Goal: Transaction & Acquisition: Purchase product/service

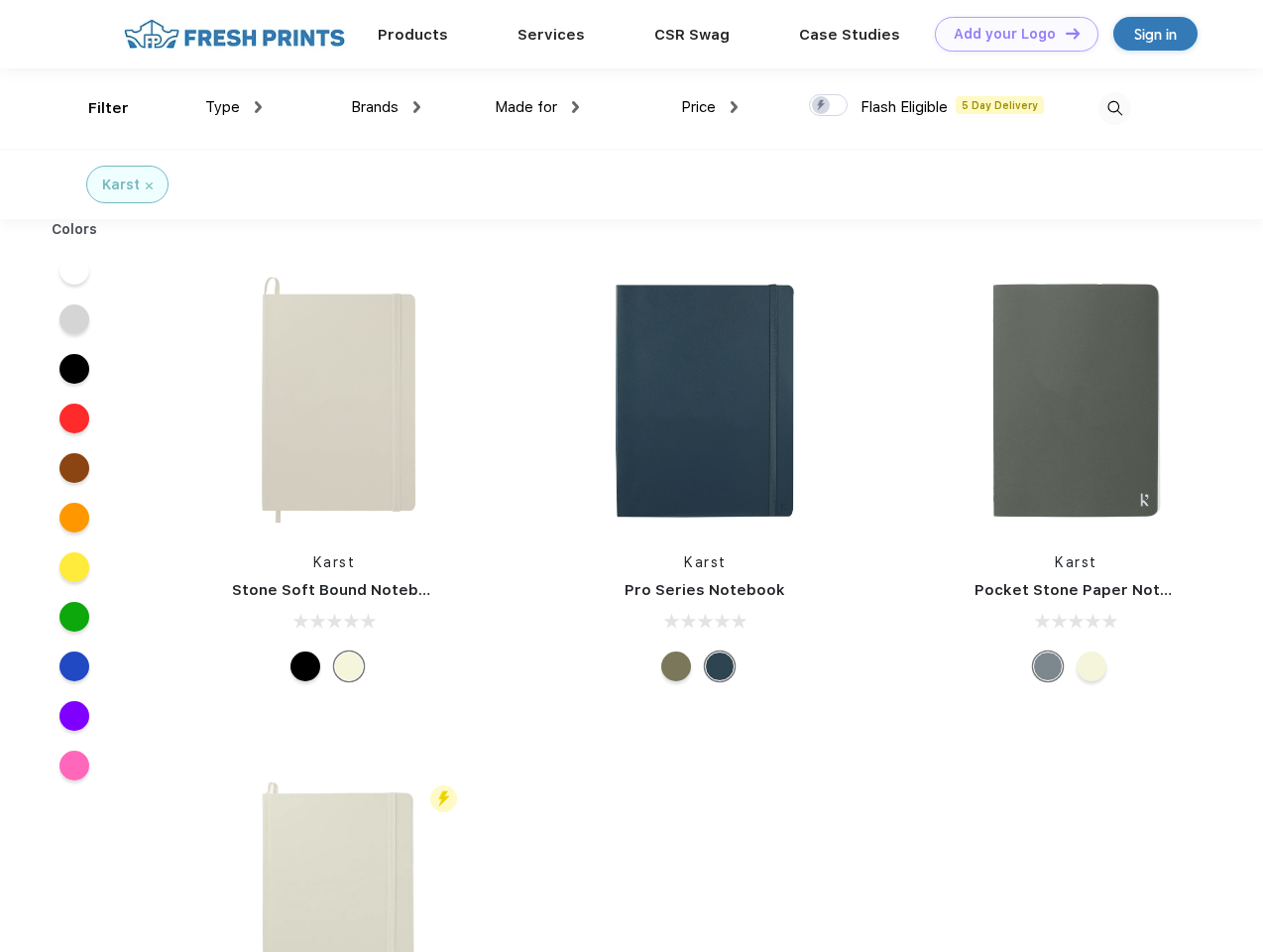
click at [1010, 34] on link "Add your Logo Design Tool" at bounding box center [1017, 34] width 163 height 35
click at [0, 0] on div "Design Tool" at bounding box center [0, 0] width 0 height 0
click at [1064, 33] on link "Add your Logo Design Tool" at bounding box center [1017, 34] width 163 height 35
click at [96, 108] on div "Filter" at bounding box center [109, 108] width 41 height 23
click at [234, 107] on span "Type" at bounding box center [222, 107] width 35 height 18
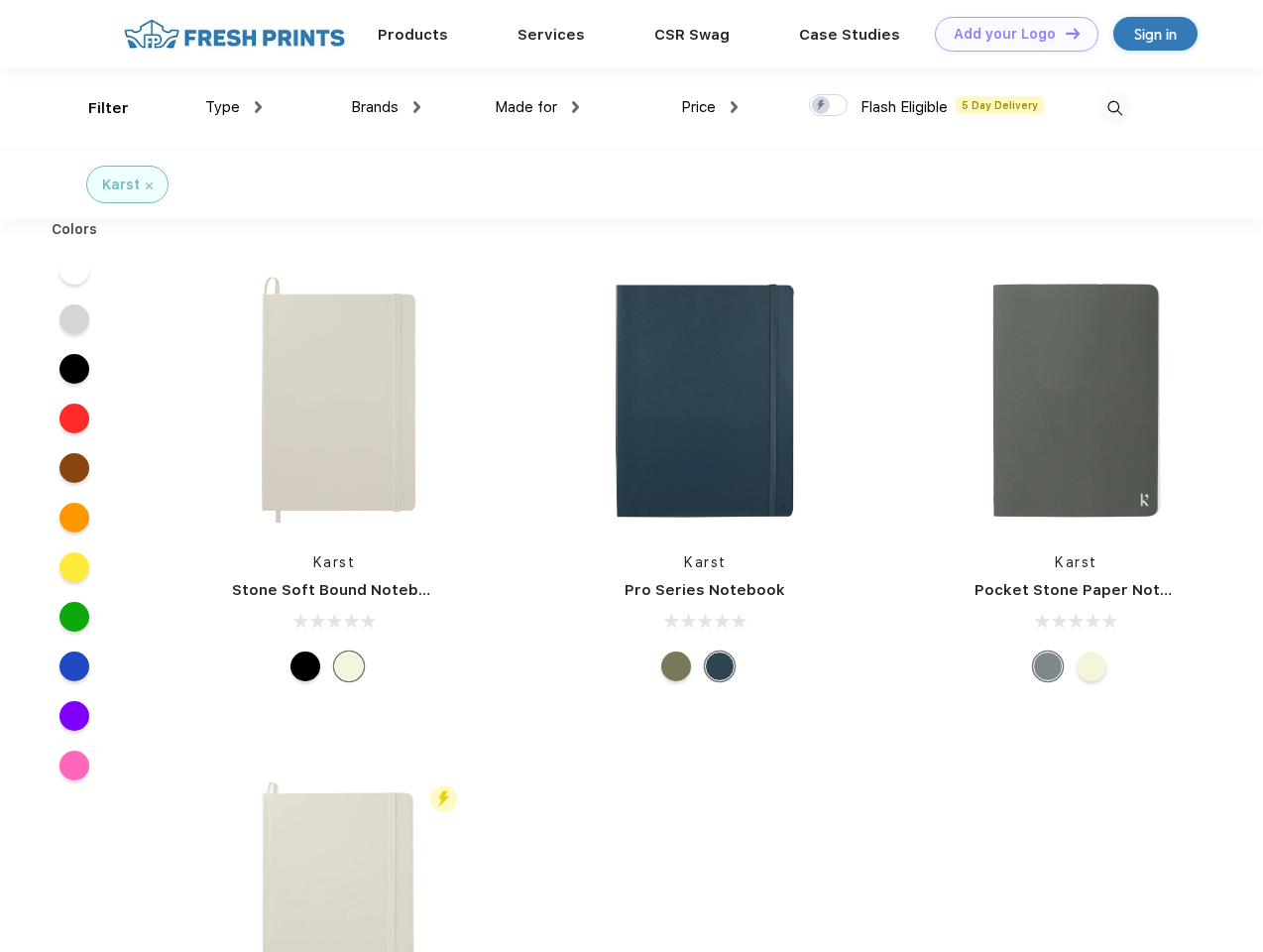
click at [386, 107] on span "Brands" at bounding box center [375, 107] width 48 height 18
click at [537, 107] on span "Made for" at bounding box center [525, 107] width 63 height 18
click at [710, 107] on span "Price" at bounding box center [698, 107] width 35 height 18
click at [829, 106] on div at bounding box center [828, 106] width 39 height 22
click at [822, 106] on input "checkbox" at bounding box center [815, 100] width 13 height 13
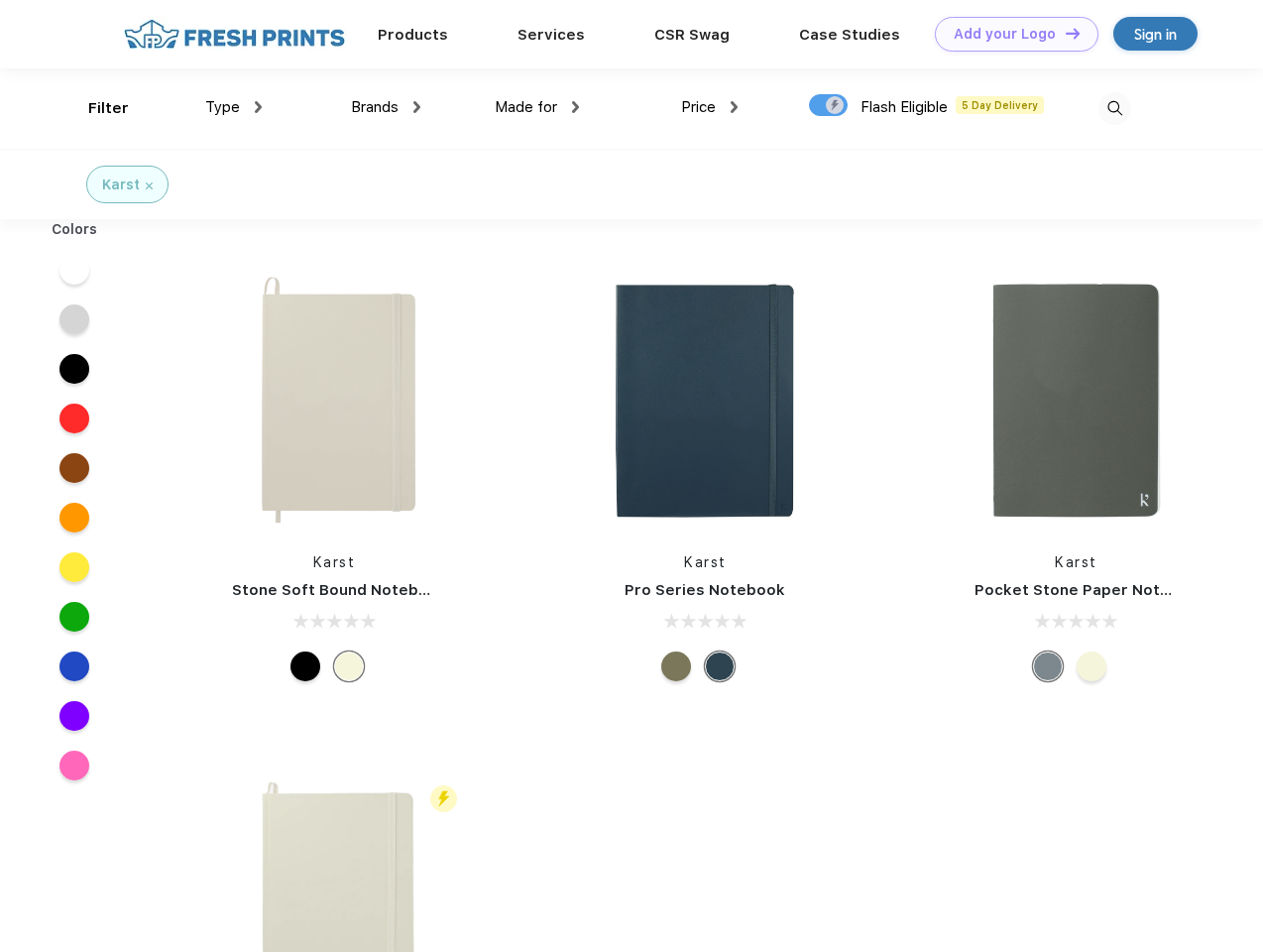
click at [1114, 108] on img at bounding box center [1114, 109] width 33 height 33
